Goal: Navigation & Orientation: Find specific page/section

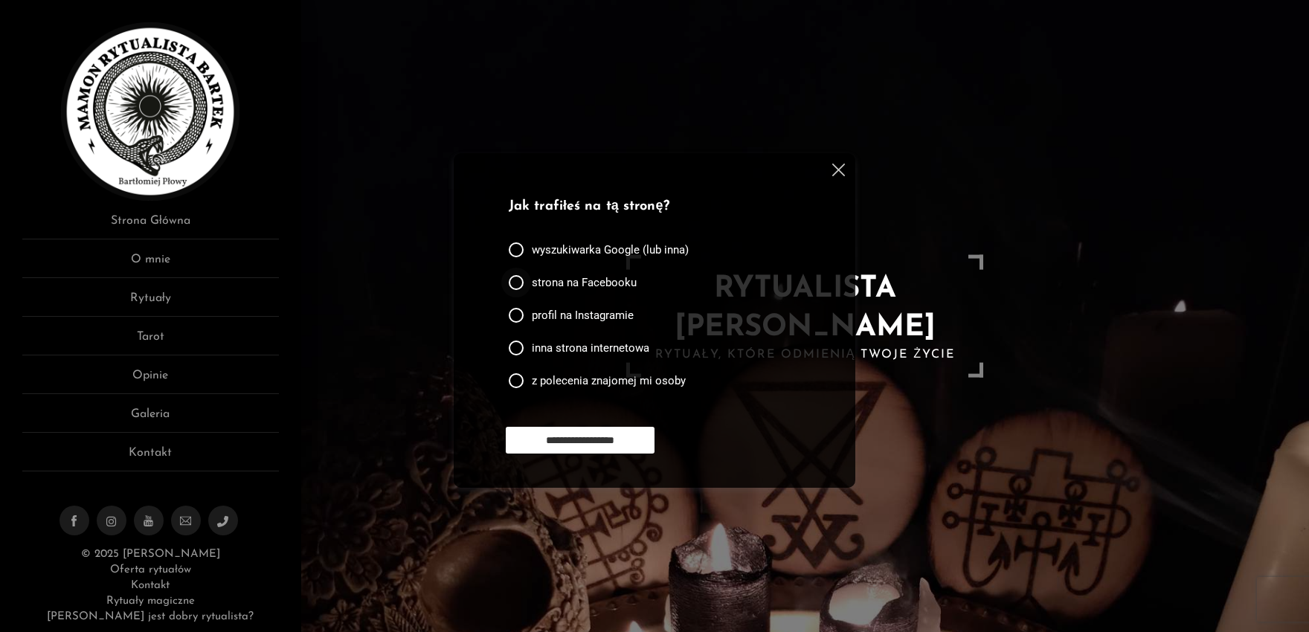
click at [516, 282] on div at bounding box center [516, 282] width 15 height 15
click at [550, 439] on input "**********" at bounding box center [580, 440] width 149 height 27
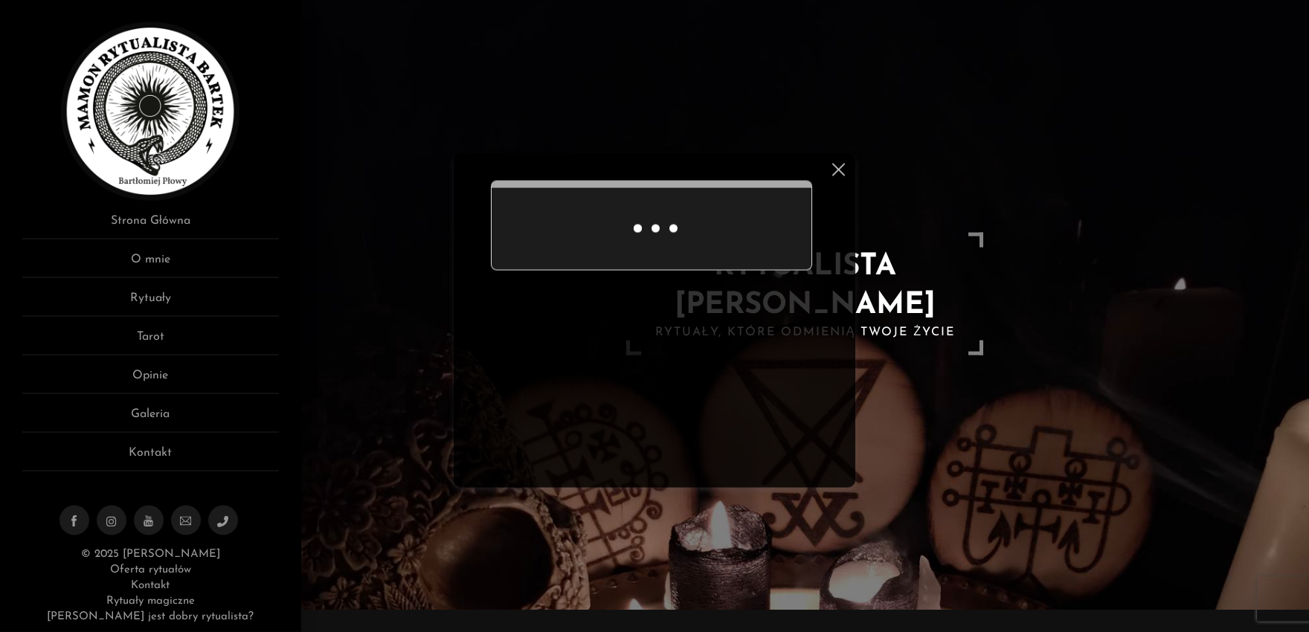
scroll to position [23, 0]
click at [839, 167] on img at bounding box center [838, 170] width 13 height 13
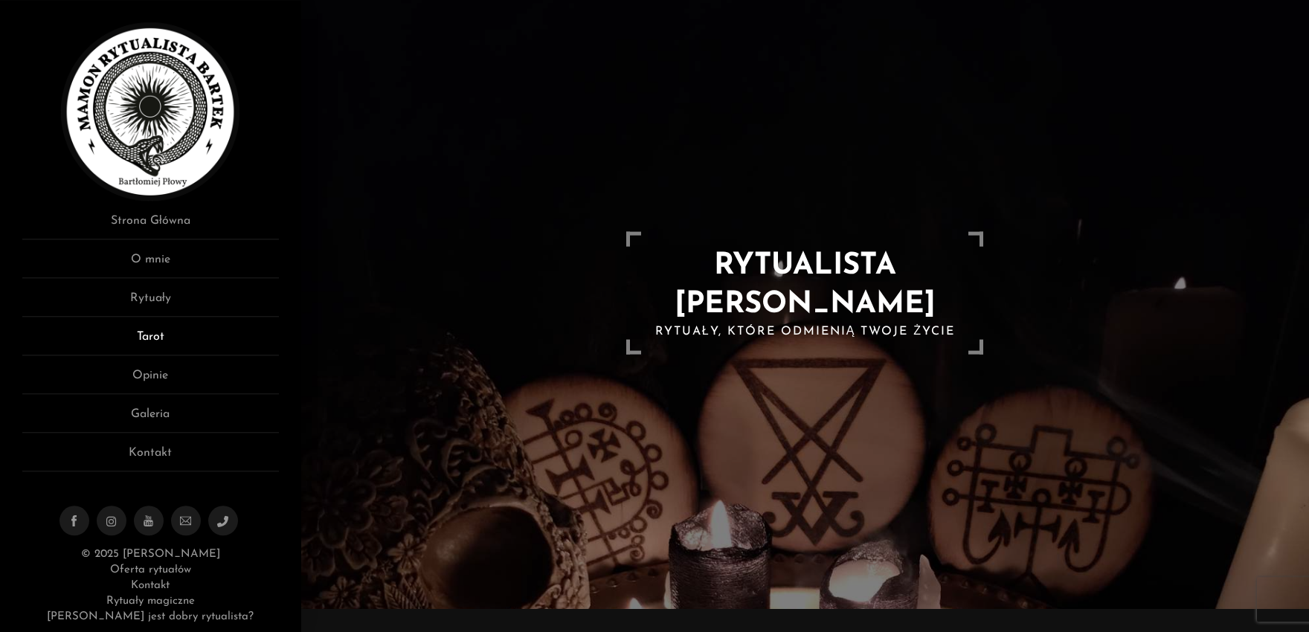
click at [149, 332] on link "Tarot" at bounding box center [150, 342] width 257 height 28
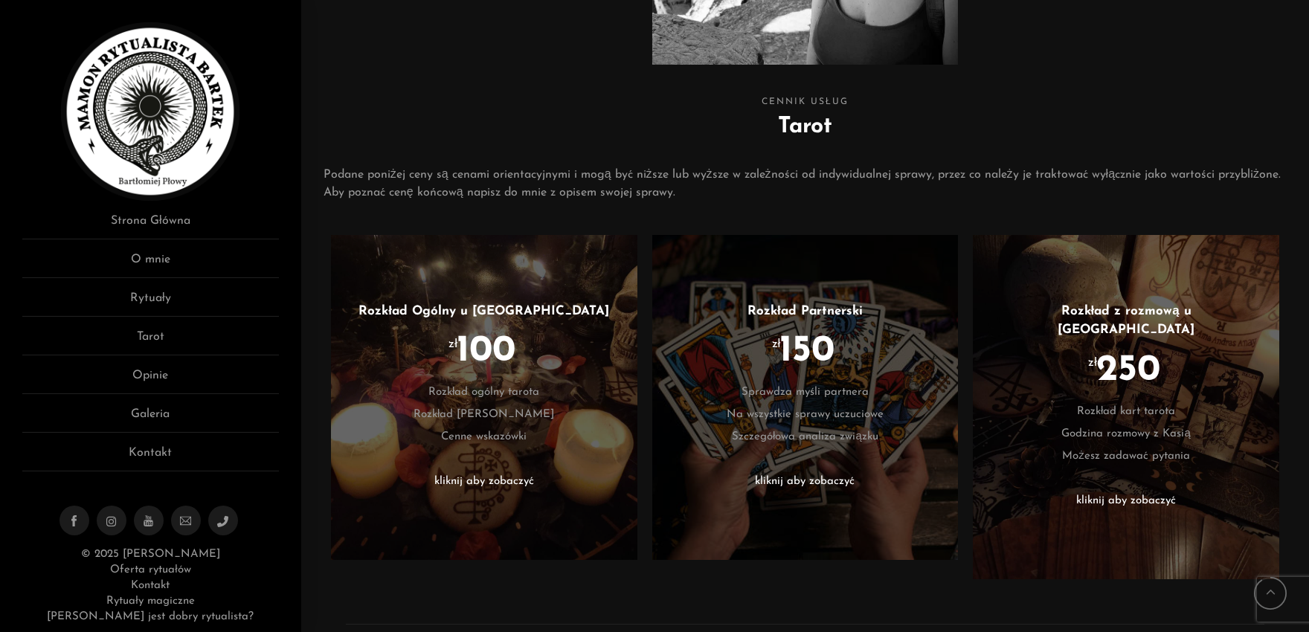
scroll to position [639, 0]
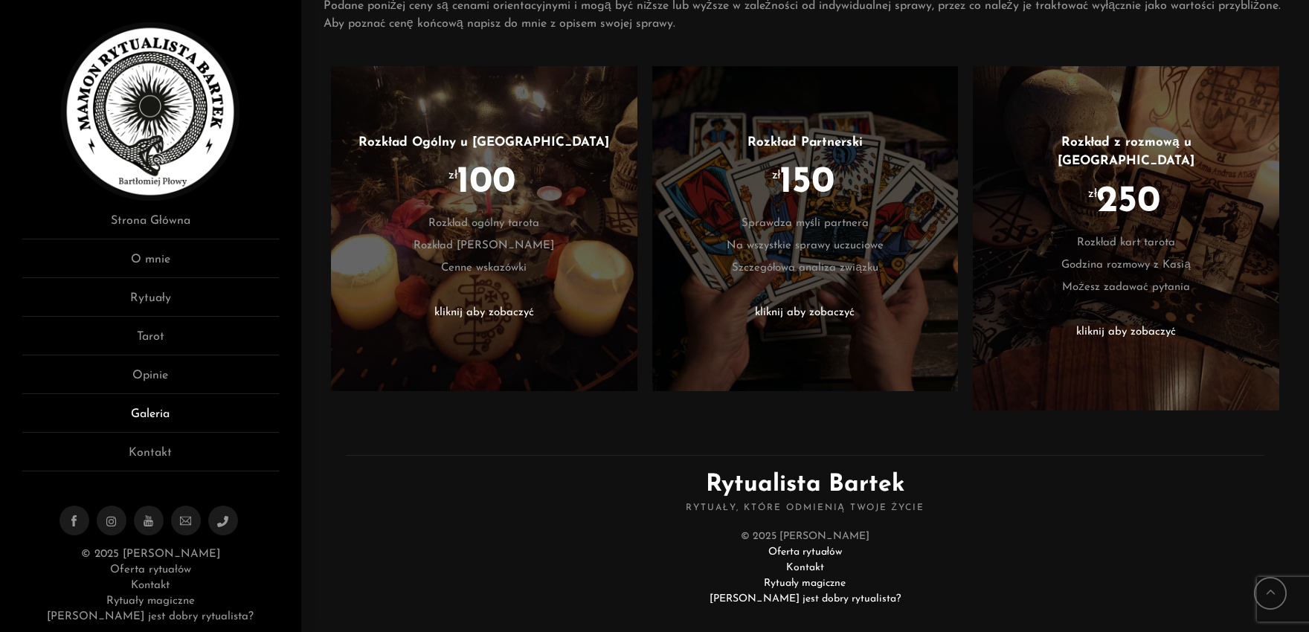
click at [138, 414] on link "Galeria" at bounding box center [150, 419] width 257 height 28
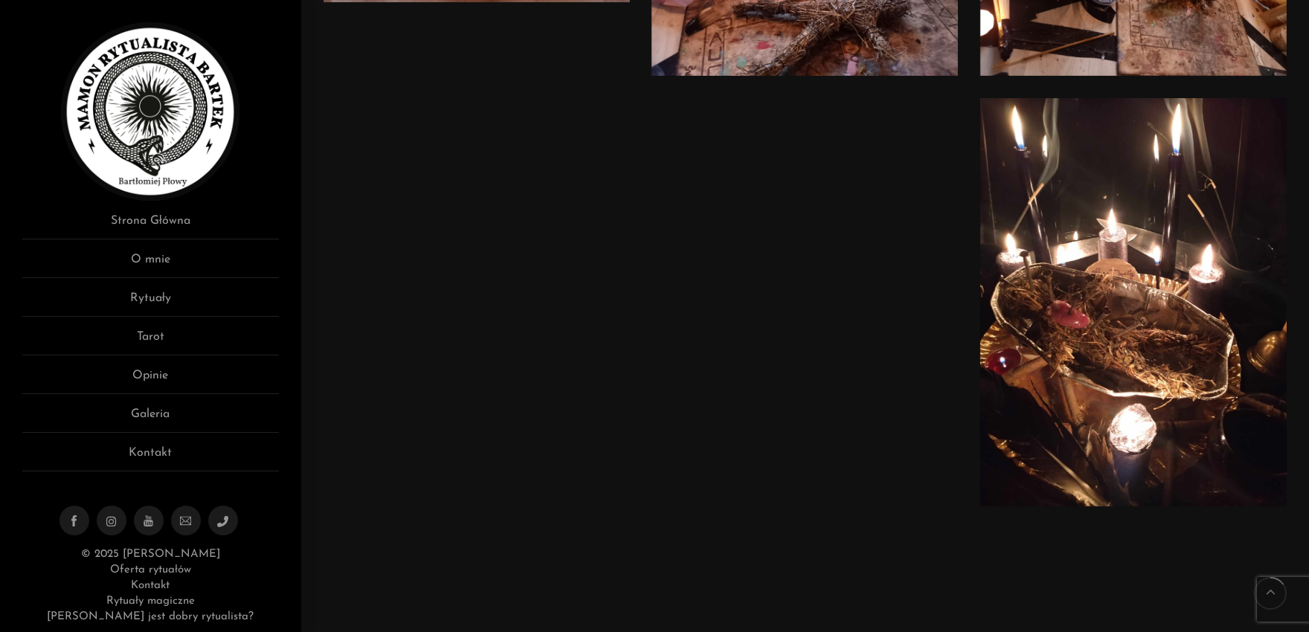
scroll to position [1145, 0]
